Goal: Information Seeking & Learning: Learn about a topic

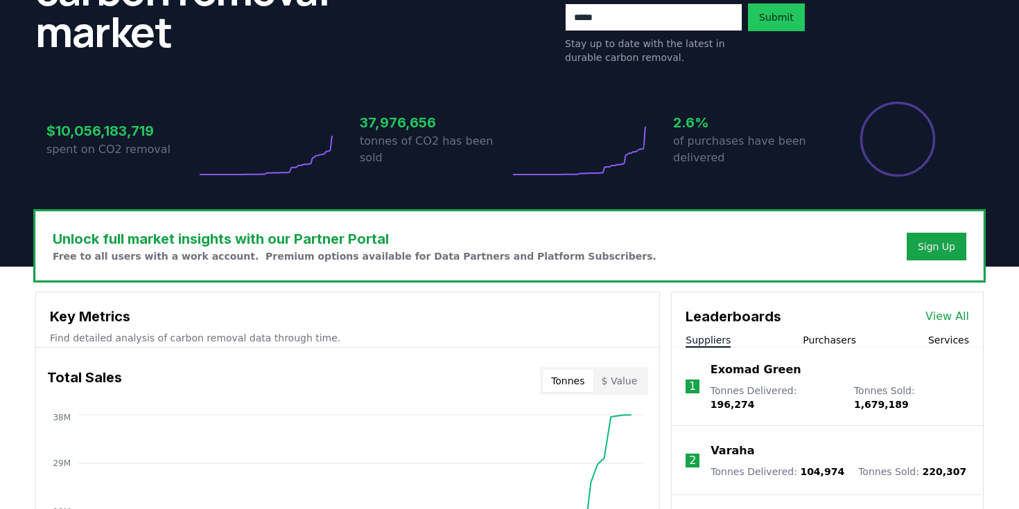
click at [482, 229] on h3 "Unlock full market insights with our Partner Portal" at bounding box center [355, 239] width 604 height 21
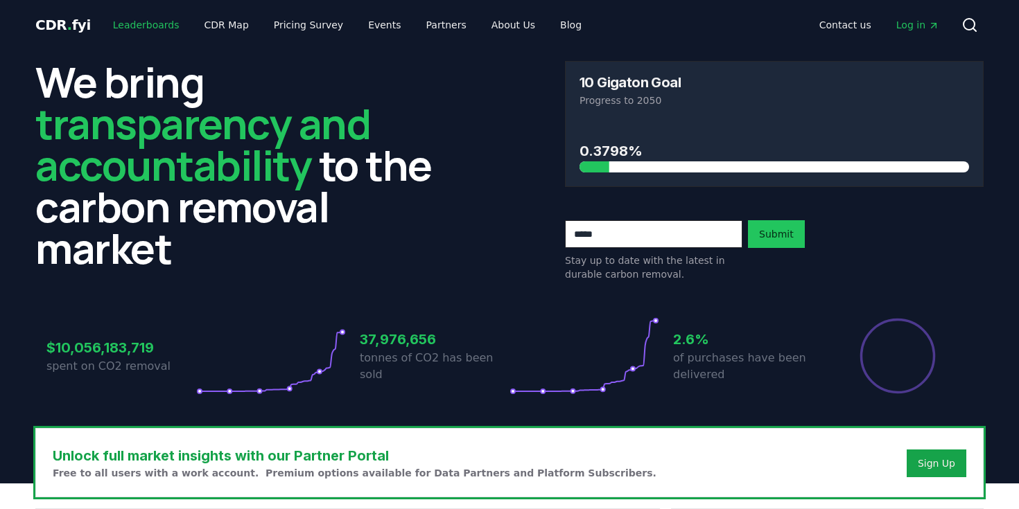
click at [139, 24] on link "Leaderboards" at bounding box center [146, 24] width 89 height 25
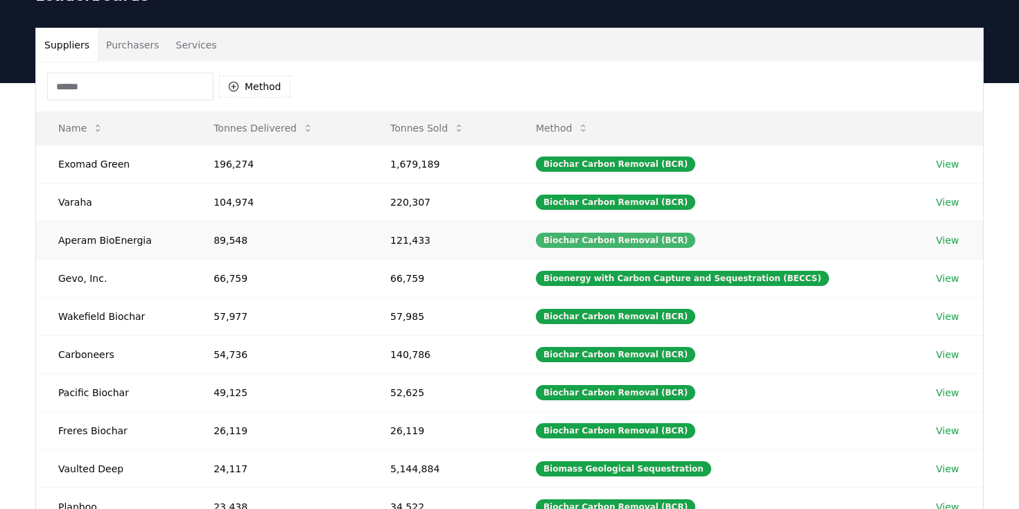
scroll to position [78, 0]
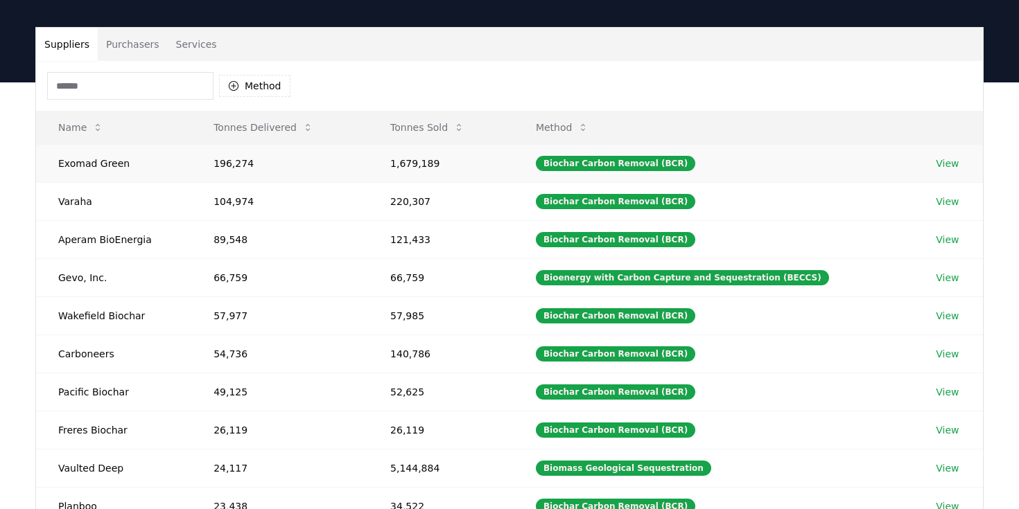
click at [88, 163] on td "Exomad Green" at bounding box center [113, 163] width 155 height 38
click at [937, 163] on link "View" at bounding box center [947, 164] width 23 height 14
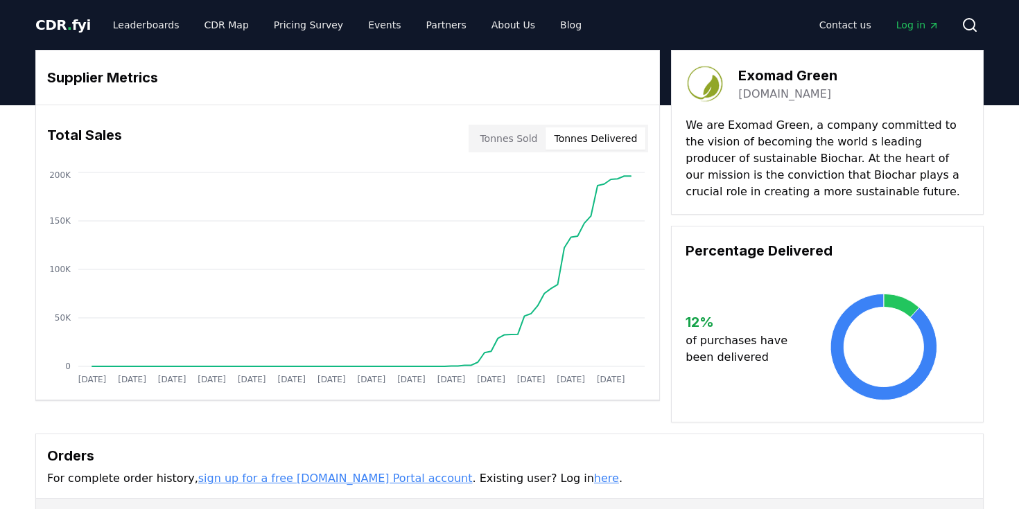
click at [577, 139] on button "Tonnes Delivered" at bounding box center [595, 139] width 100 height 22
click at [498, 141] on button "Tonnes Sold" at bounding box center [508, 139] width 74 height 22
click at [599, 131] on button "Tonnes Delivered" at bounding box center [595, 139] width 100 height 22
click at [523, 133] on button "Tonnes Sold" at bounding box center [508, 139] width 74 height 22
click at [656, 35] on div "Contact us Log in Search" at bounding box center [788, 25] width 391 height 28
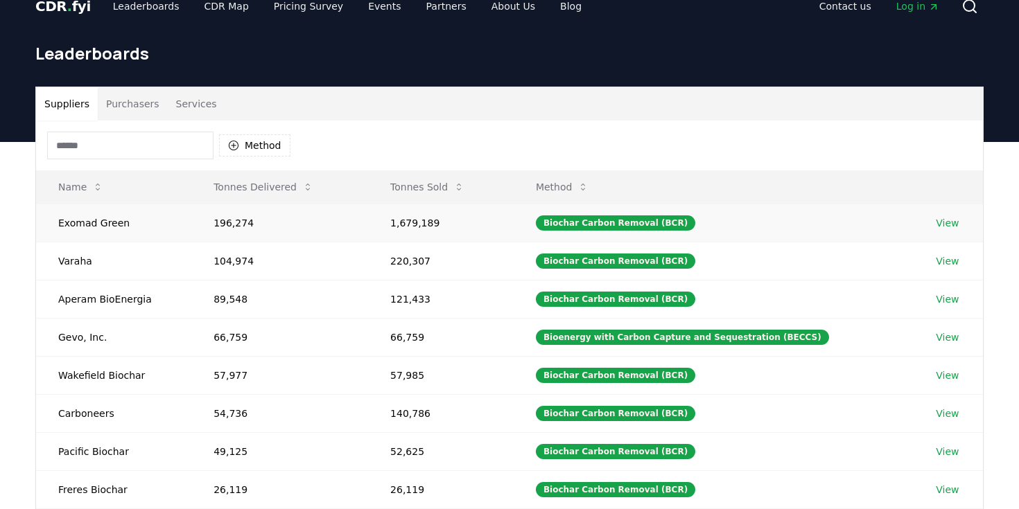
scroll to position [17, 0]
